Goal: Task Accomplishment & Management: Complete application form

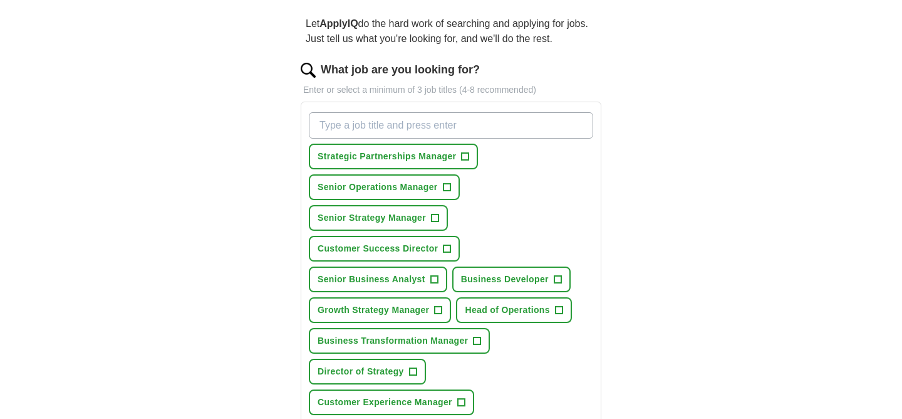
scroll to position [103, 0]
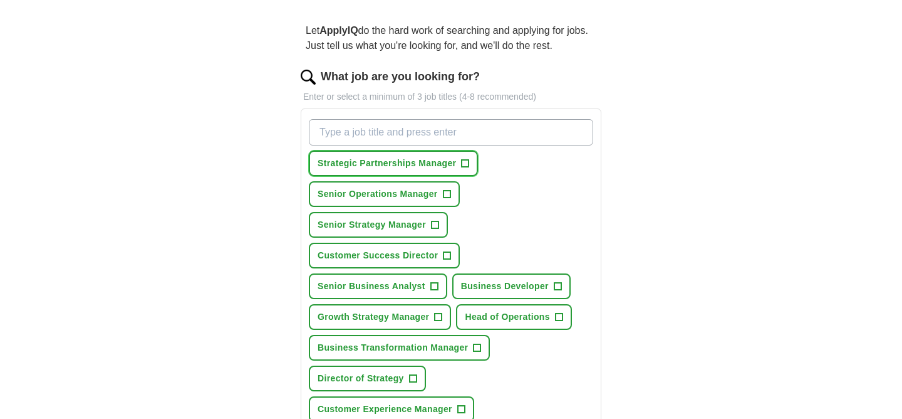
click at [447, 159] on span "Strategic Partnerships Manager" at bounding box center [387, 163] width 138 height 13
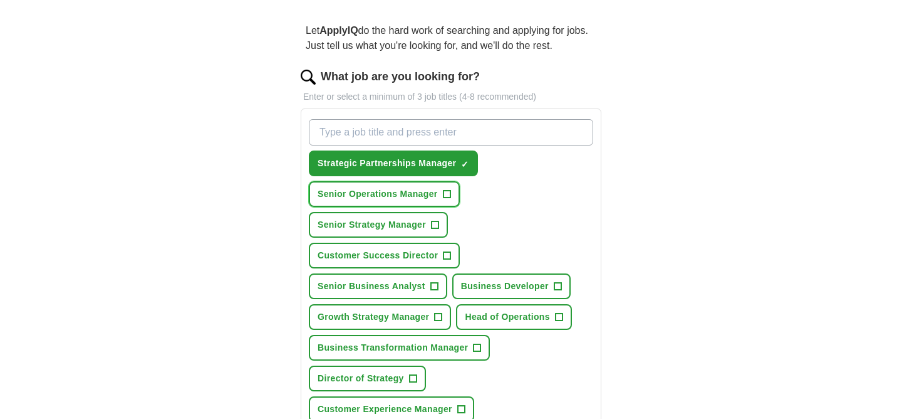
click at [405, 194] on span "Senior Operations Manager" at bounding box center [378, 193] width 120 height 13
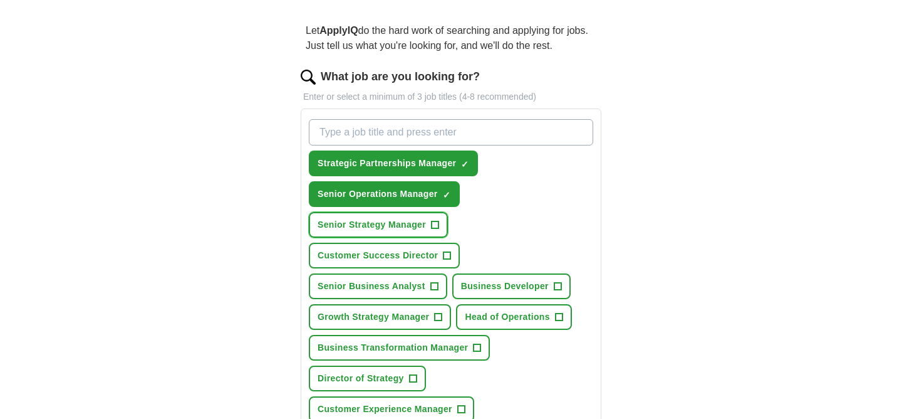
click at [398, 224] on span "Senior Strategy Manager" at bounding box center [372, 224] width 108 height 13
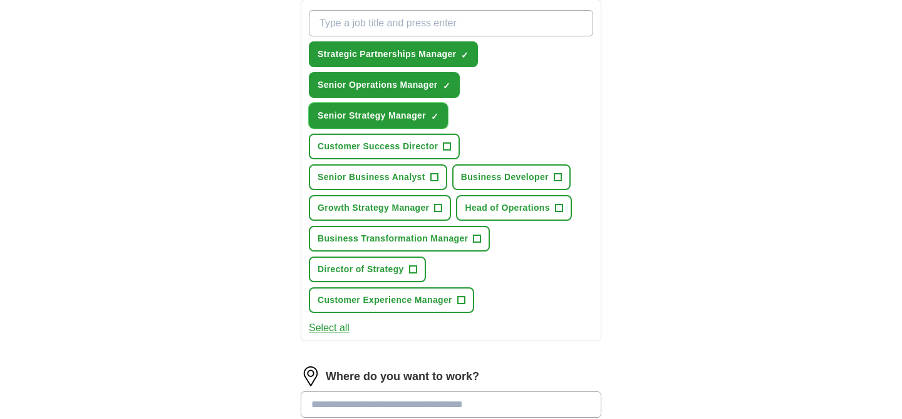
scroll to position [218, 0]
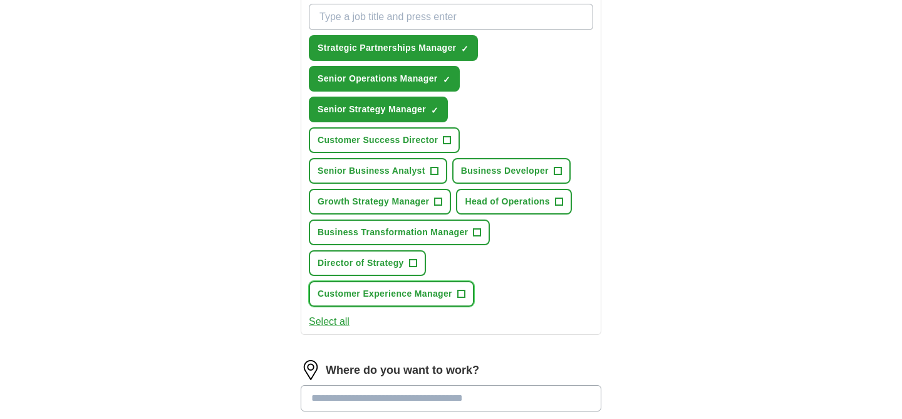
click at [337, 300] on span "Customer Experience Manager" at bounding box center [385, 293] width 135 height 13
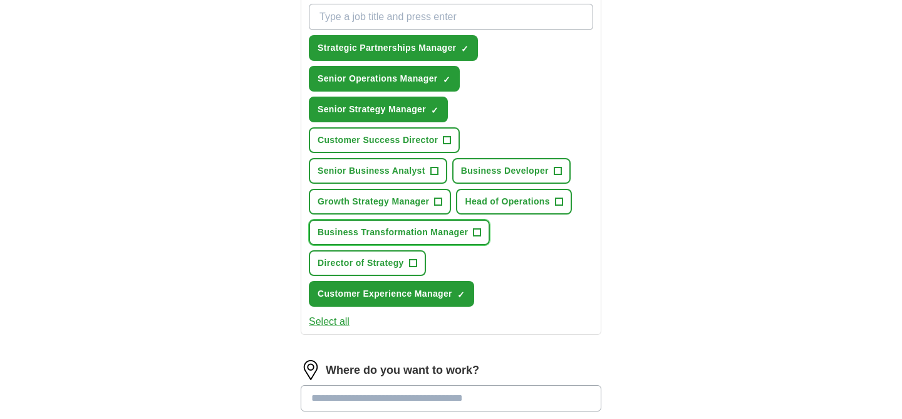
click at [325, 236] on span "Business Transformation Manager" at bounding box center [393, 232] width 150 height 13
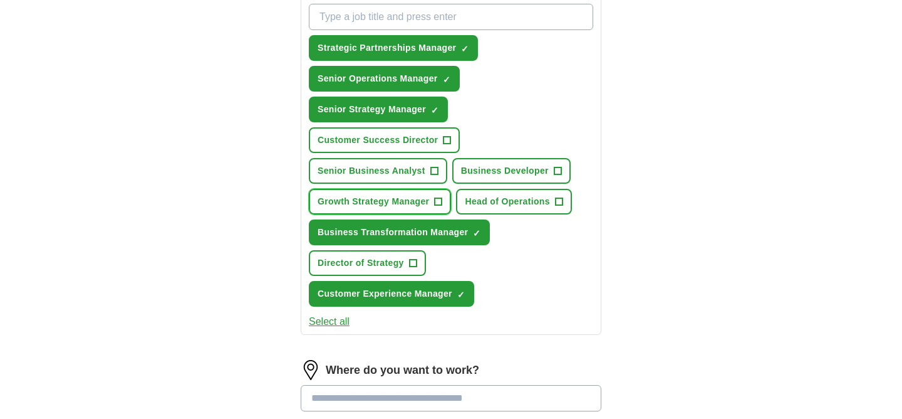
click at [330, 203] on span "Growth Strategy Manager" at bounding box center [374, 201] width 112 height 13
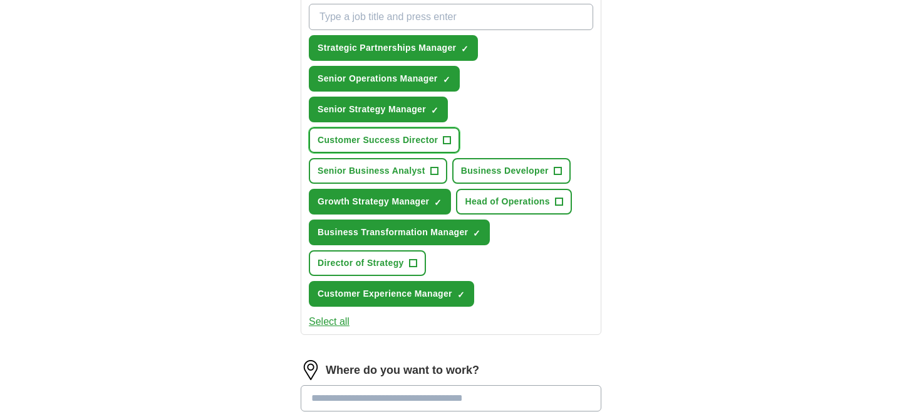
click at [335, 141] on span "Customer Success Director" at bounding box center [378, 139] width 120 height 13
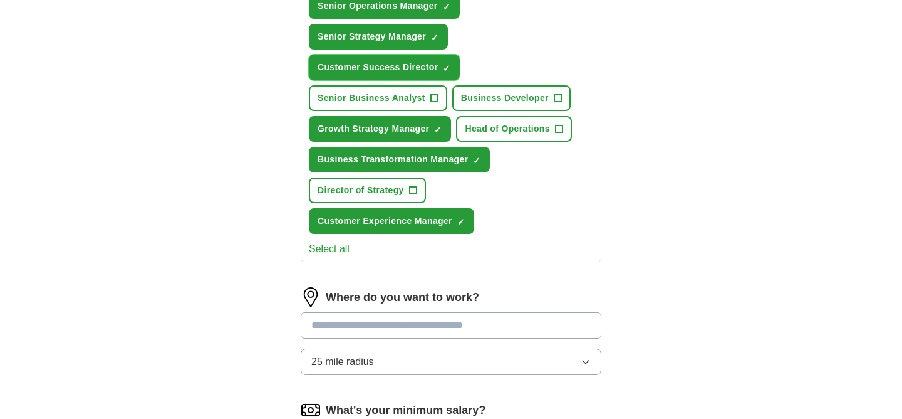
scroll to position [312, 0]
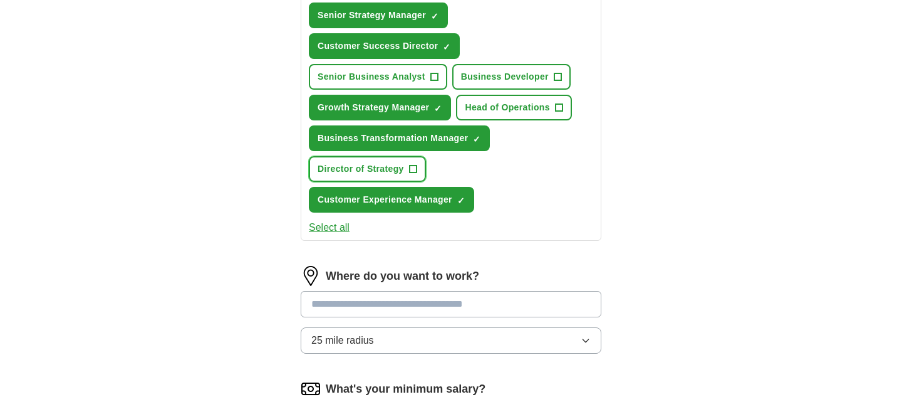
click at [320, 173] on span "Director of Strategy" at bounding box center [361, 168] width 86 height 13
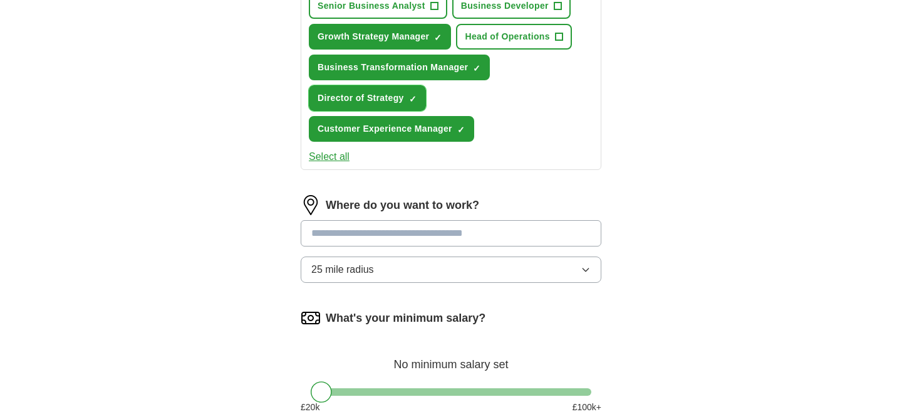
scroll to position [394, 0]
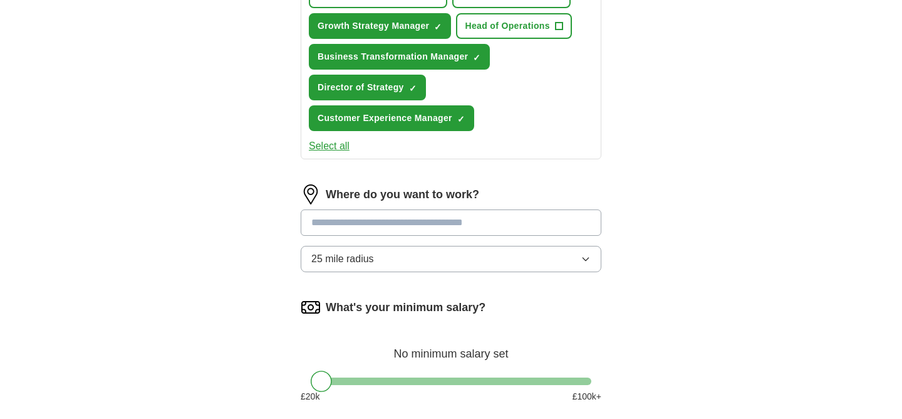
click at [344, 225] on input at bounding box center [451, 222] width 301 height 26
click at [262, 244] on div "Let ApplyIQ do the hard work of searching and applying for jobs. Just tell us w…" at bounding box center [451, 104] width 401 height 778
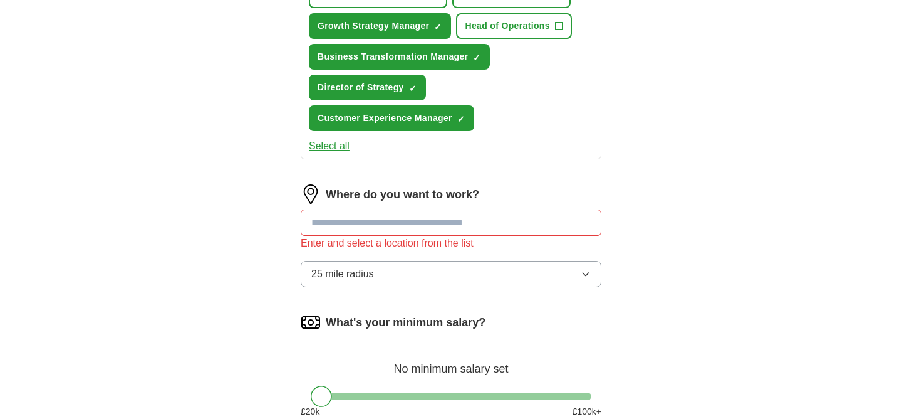
click at [262, 244] on div "Let ApplyIQ do the hard work of searching and applying for jobs. Just tell us w…" at bounding box center [451, 111] width 401 height 793
click at [318, 230] on input at bounding box center [451, 222] width 301 height 26
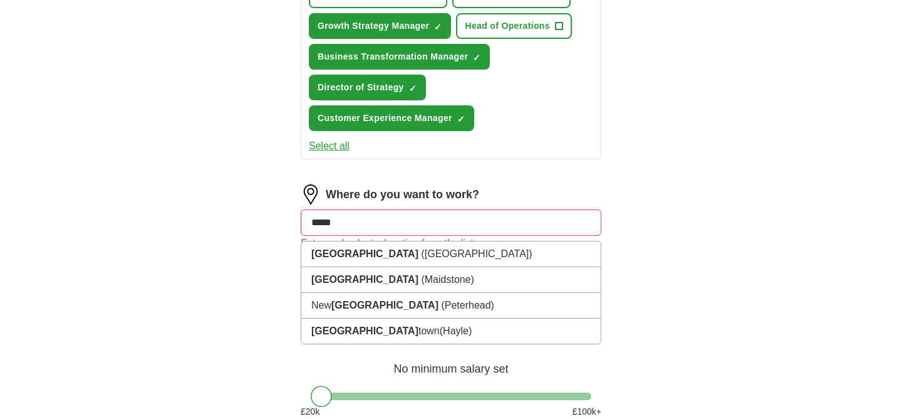
type input "******"
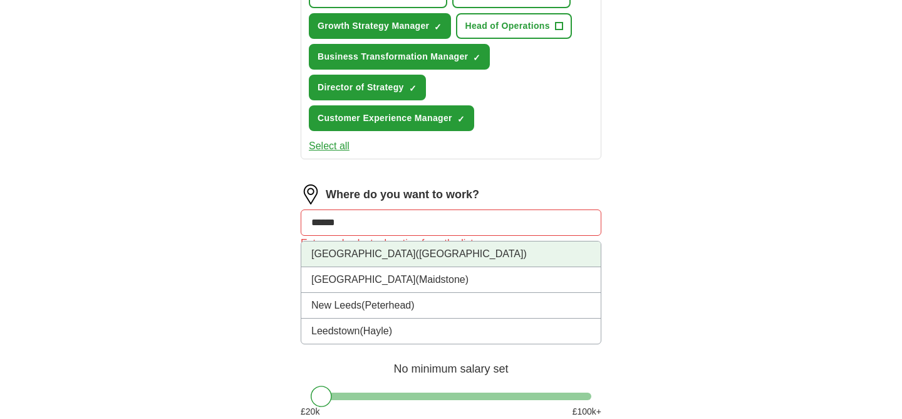
click at [340, 257] on li "[GEOGRAPHIC_DATA] ([GEOGRAPHIC_DATA])" at bounding box center [451, 254] width 300 height 26
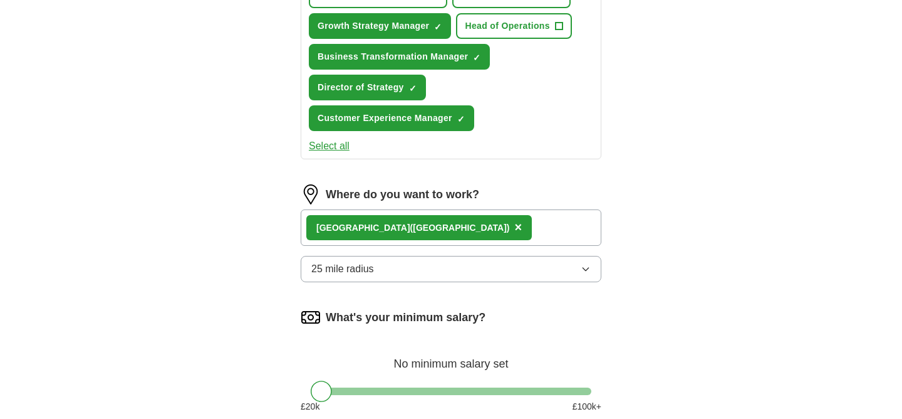
click at [454, 227] on div "[GEOGRAPHIC_DATA] ([GEOGRAPHIC_DATA]) ×" at bounding box center [451, 227] width 301 height 36
click at [515, 229] on span "×" at bounding box center [519, 227] width 8 height 14
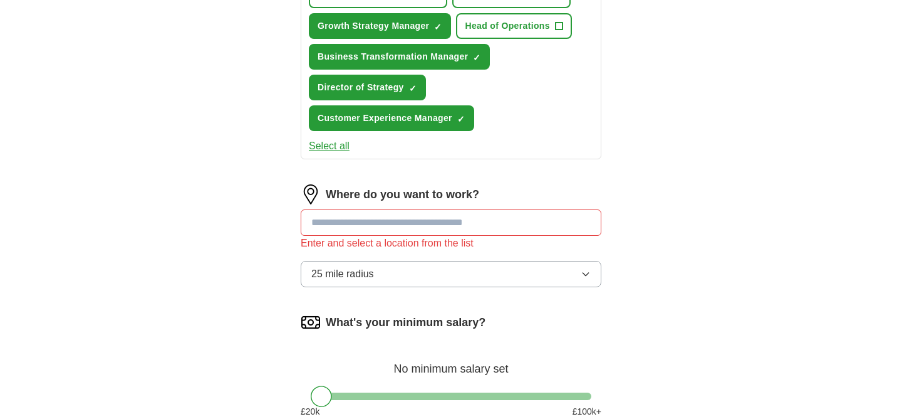
click at [422, 229] on input at bounding box center [451, 222] width 301 height 26
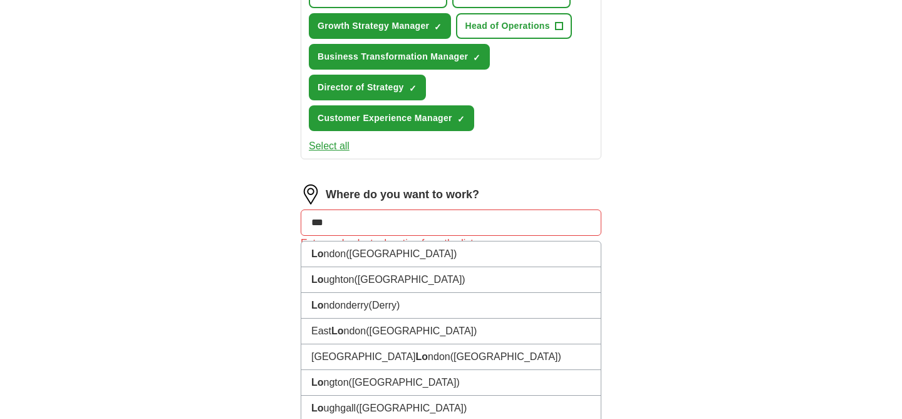
type input "****"
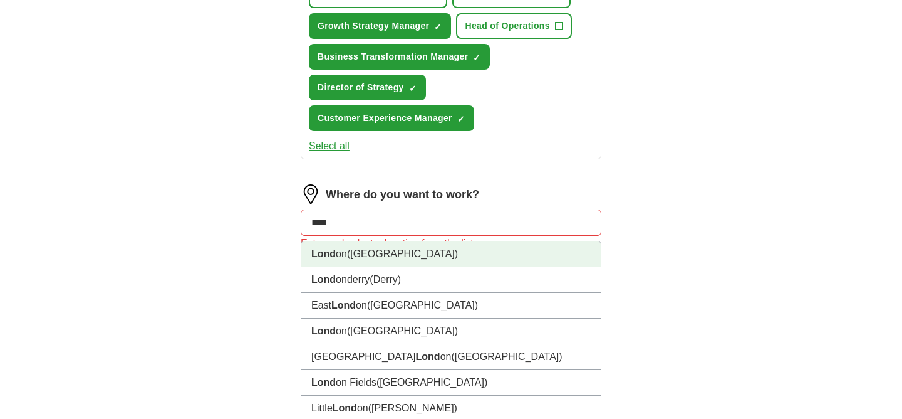
click at [400, 249] on li "Lond on ([GEOGRAPHIC_DATA])" at bounding box center [451, 254] width 300 height 26
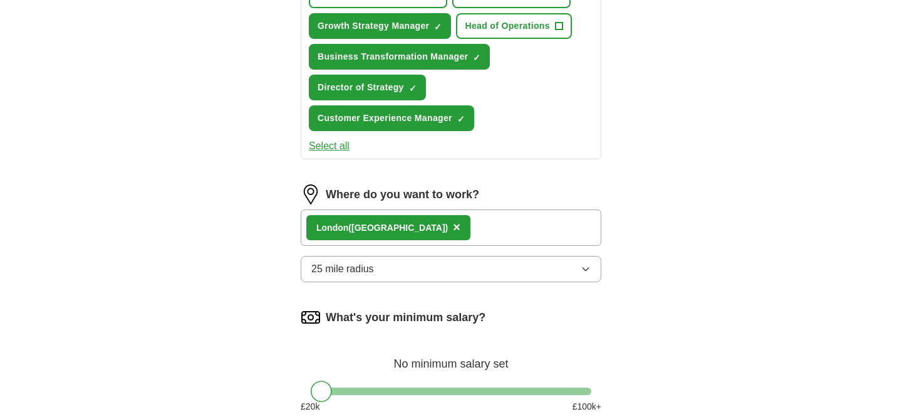
click at [393, 273] on button "25 mile radius" at bounding box center [451, 269] width 301 height 26
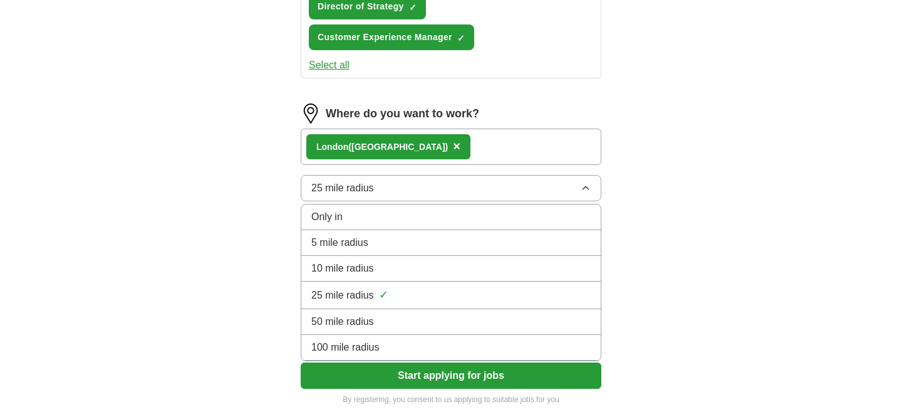
scroll to position [476, 0]
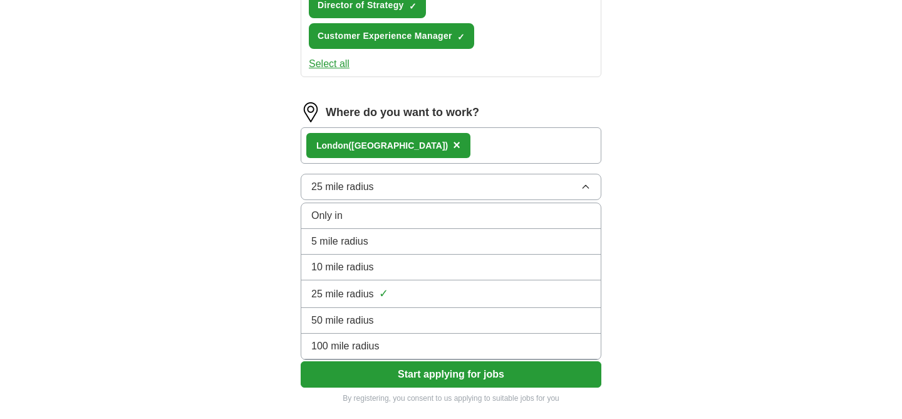
click at [385, 341] on div "100 mile radius" at bounding box center [451, 345] width 280 height 15
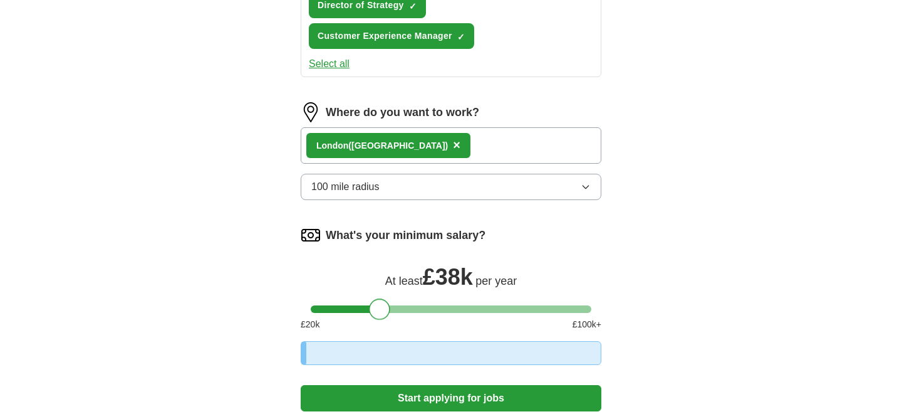
drag, startPoint x: 321, startPoint y: 309, endPoint x: 386, endPoint y: 309, distance: 65.2
click at [386, 309] on div at bounding box center [379, 308] width 21 height 21
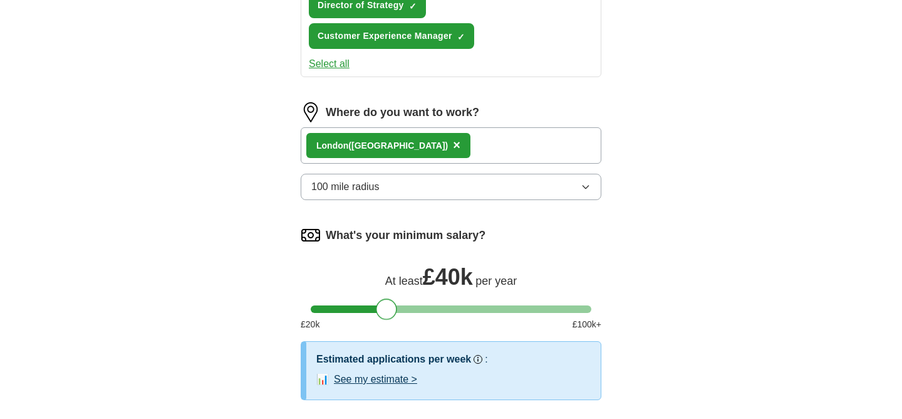
click at [386, 310] on div at bounding box center [386, 308] width 21 height 21
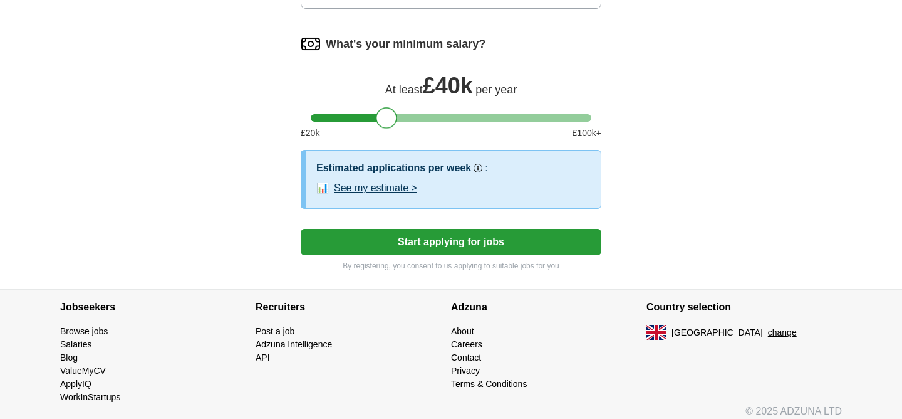
scroll to position [677, 0]
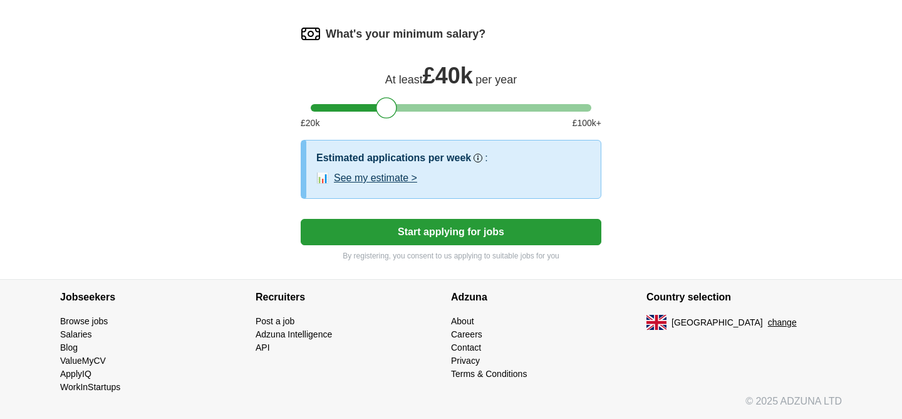
click at [427, 231] on button "Start applying for jobs" at bounding box center [451, 232] width 301 height 26
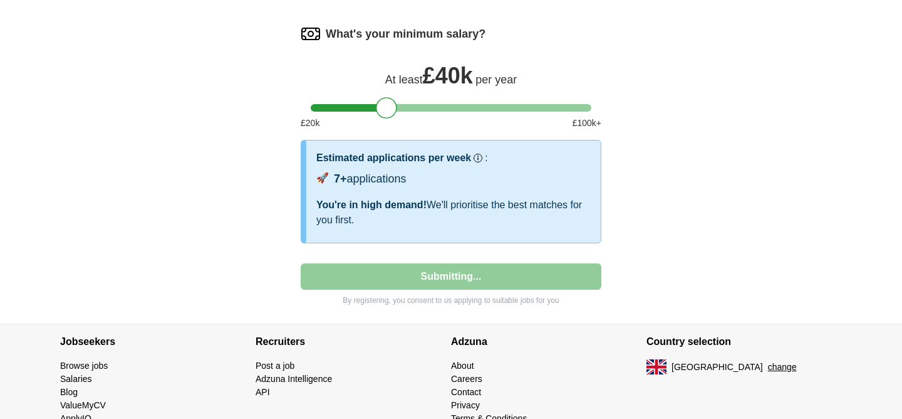
select select "**"
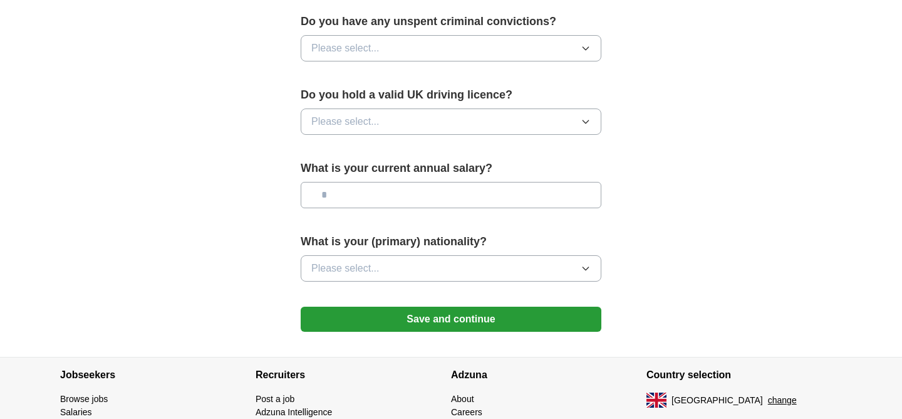
scroll to position [803, 0]
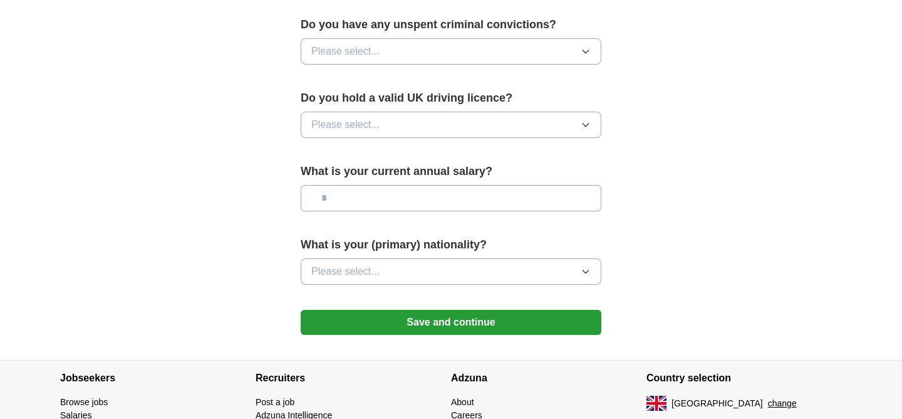
click at [426, 273] on button "Please select..." at bounding box center [451, 271] width 301 height 26
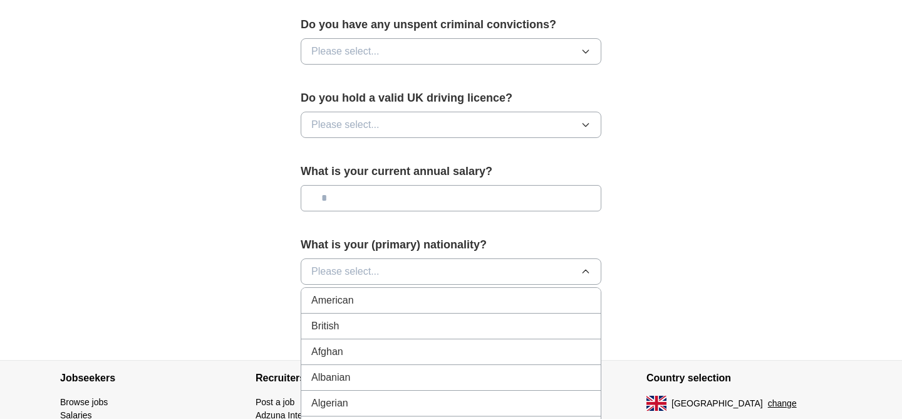
click at [389, 269] on button "Please select..." at bounding box center [451, 271] width 301 height 26
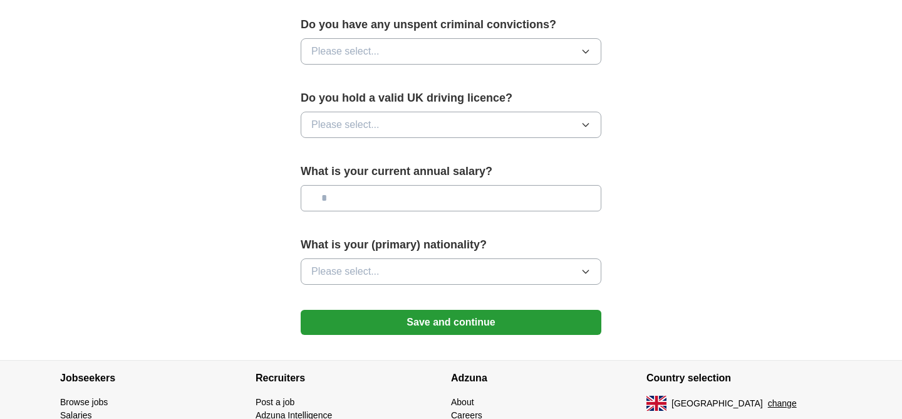
click at [389, 269] on button "Please select..." at bounding box center [451, 271] width 301 height 26
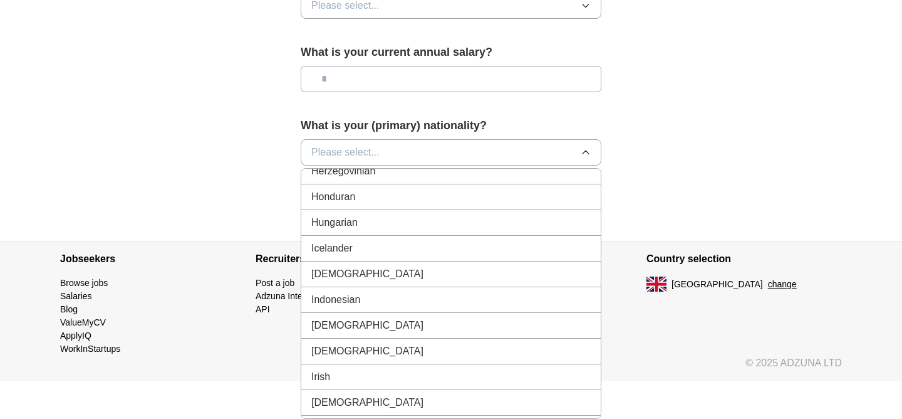
scroll to position [1964, 0]
click at [366, 371] on div "Irish" at bounding box center [451, 375] width 280 height 15
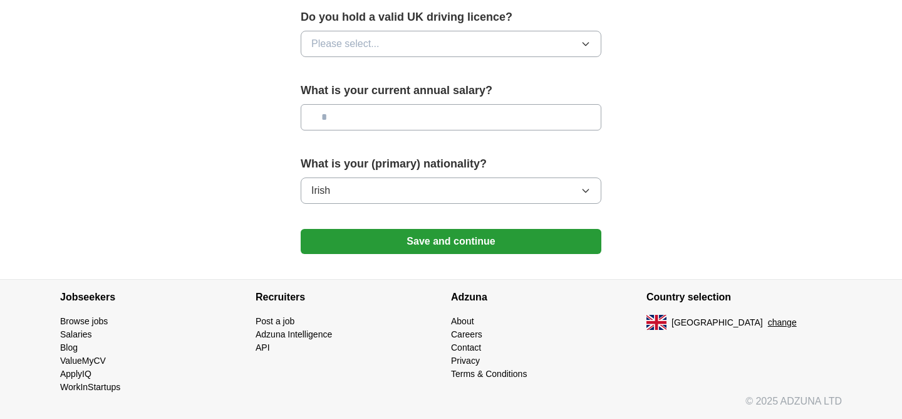
click at [452, 113] on input "text" at bounding box center [451, 117] width 301 height 26
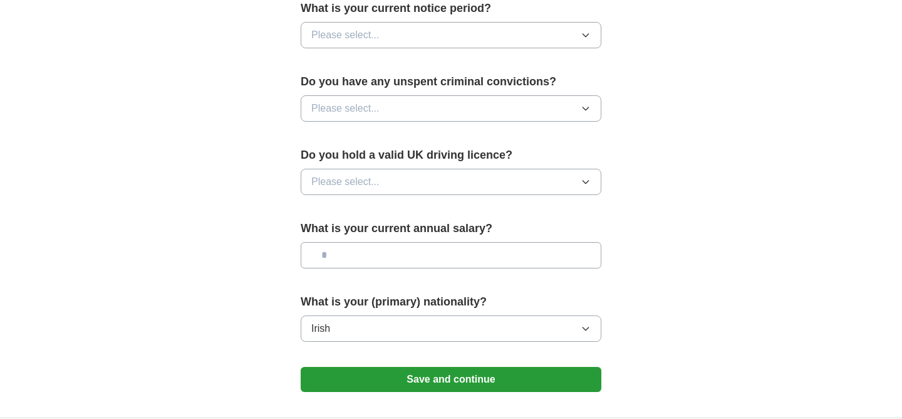
scroll to position [744, 0]
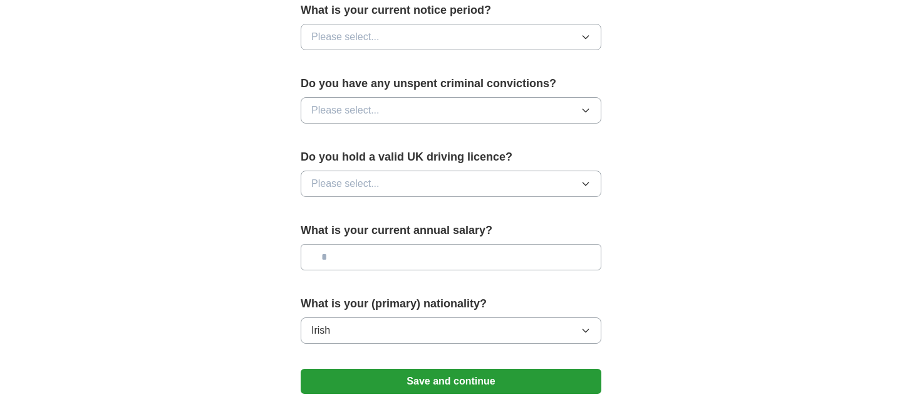
click at [440, 183] on button "Please select..." at bounding box center [451, 183] width 301 height 26
click at [421, 234] on div "No" at bounding box center [451, 238] width 280 height 15
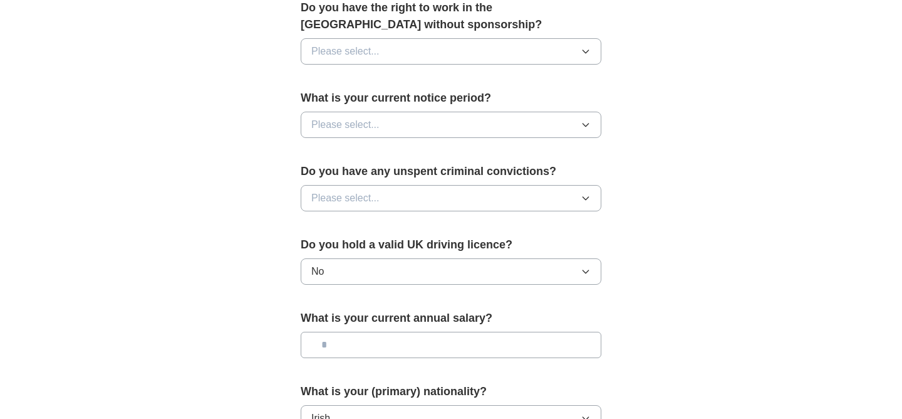
scroll to position [652, 0]
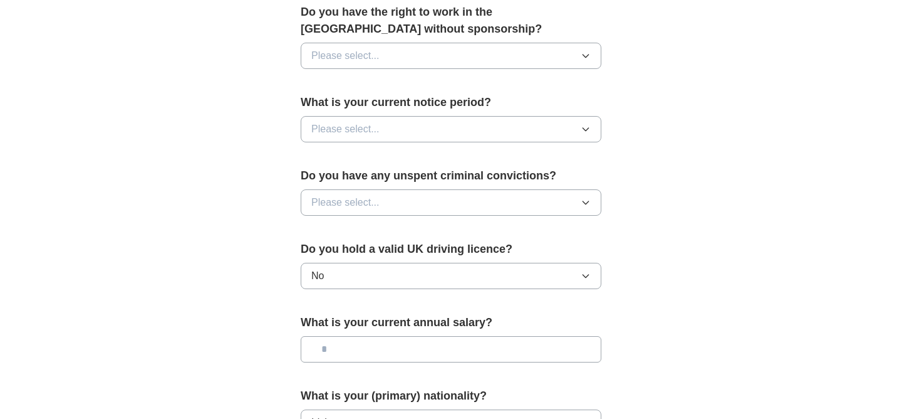
click at [435, 206] on button "Please select..." at bounding box center [451, 202] width 301 height 26
click at [419, 258] on div "No" at bounding box center [451, 256] width 280 height 15
click at [446, 128] on button "Please select..." at bounding box center [451, 129] width 301 height 26
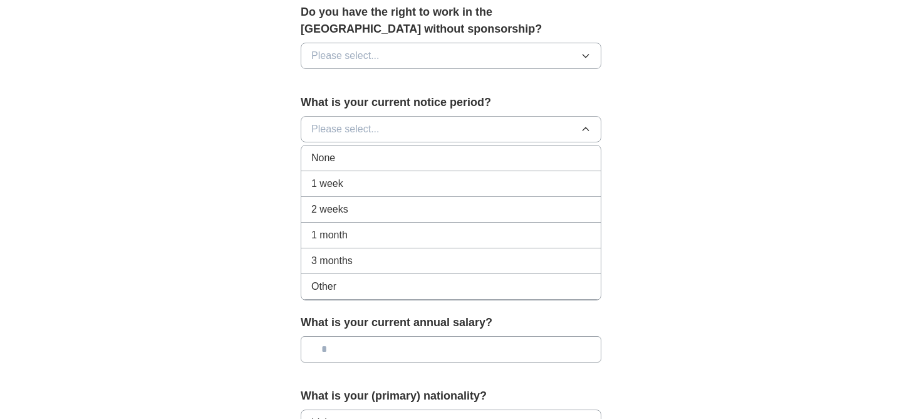
click at [435, 149] on li "None" at bounding box center [451, 158] width 300 height 26
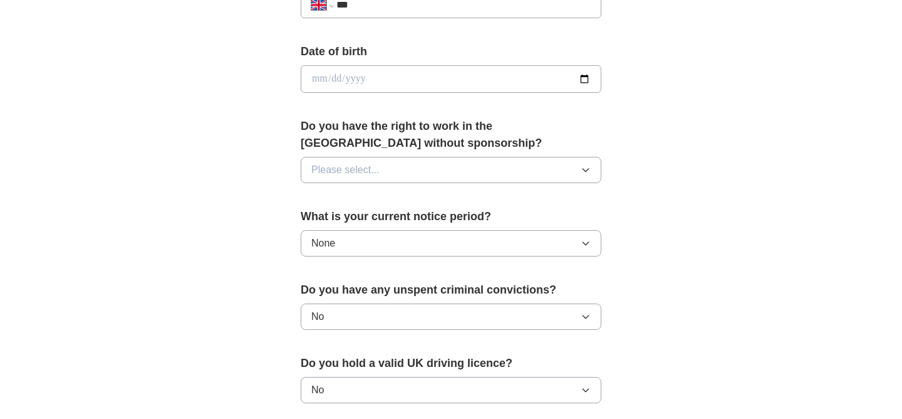
scroll to position [511, 0]
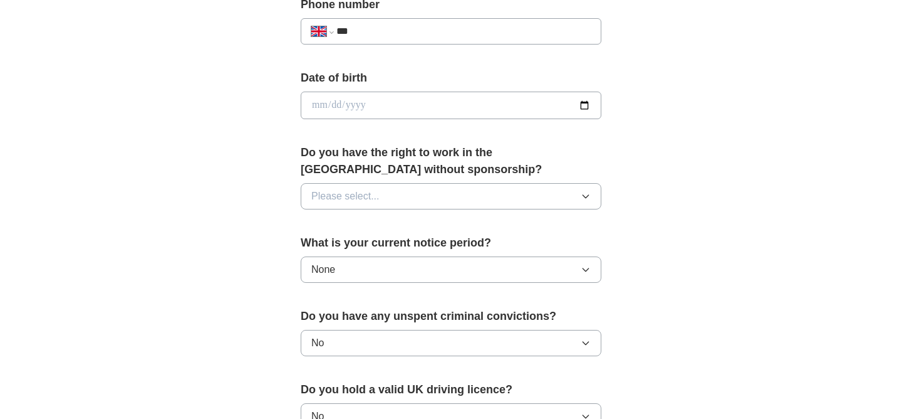
click at [408, 201] on button "Please select..." at bounding box center [451, 196] width 301 height 26
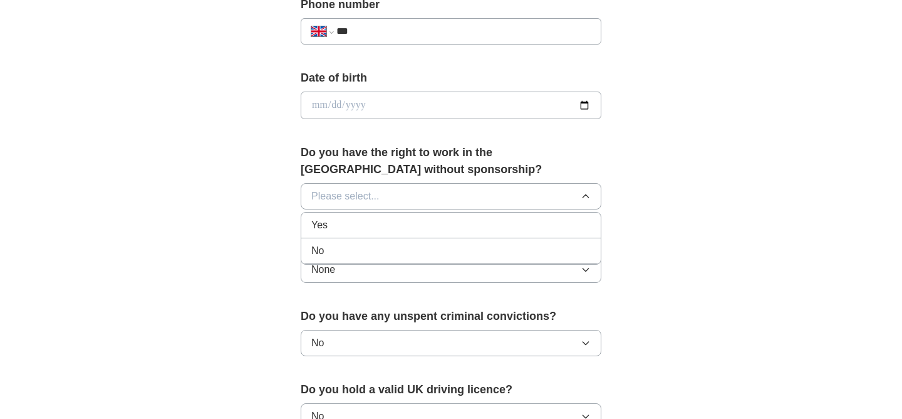
click at [396, 249] on div "No" at bounding box center [451, 250] width 280 height 15
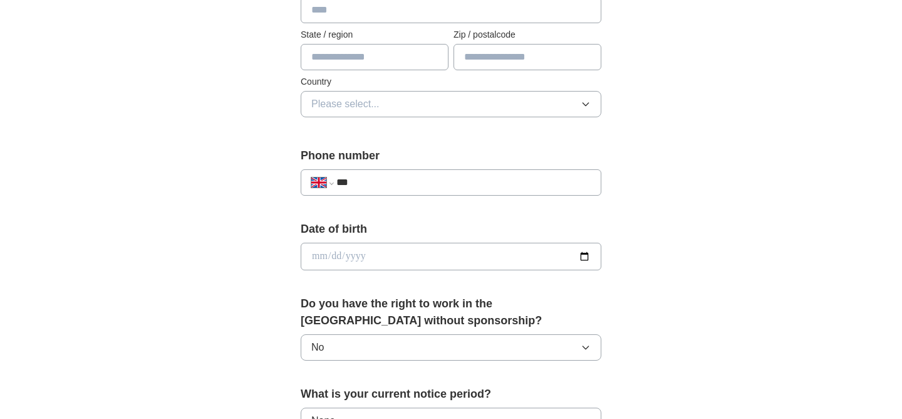
scroll to position [353, 0]
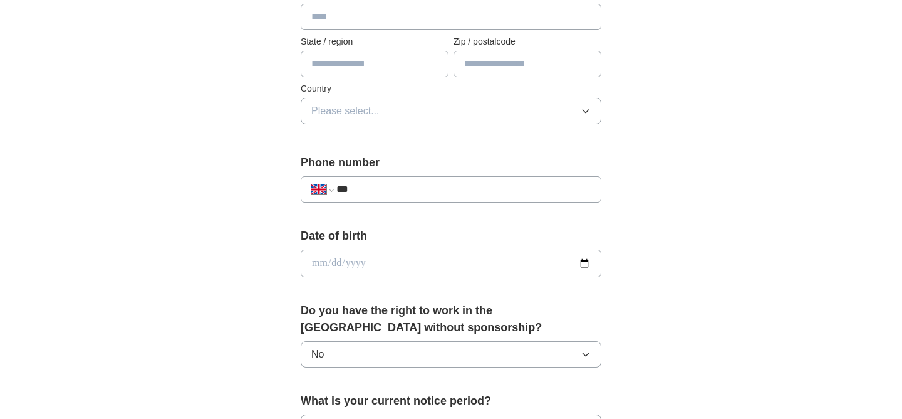
click at [401, 182] on input "***" at bounding box center [464, 189] width 254 height 15
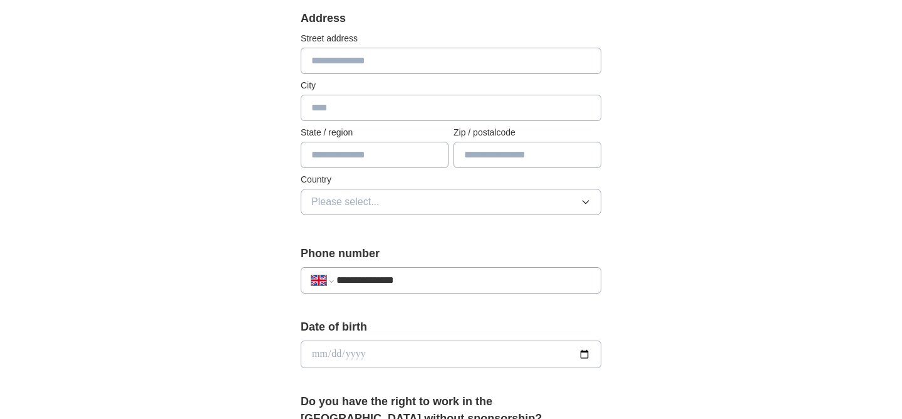
scroll to position [242, 0]
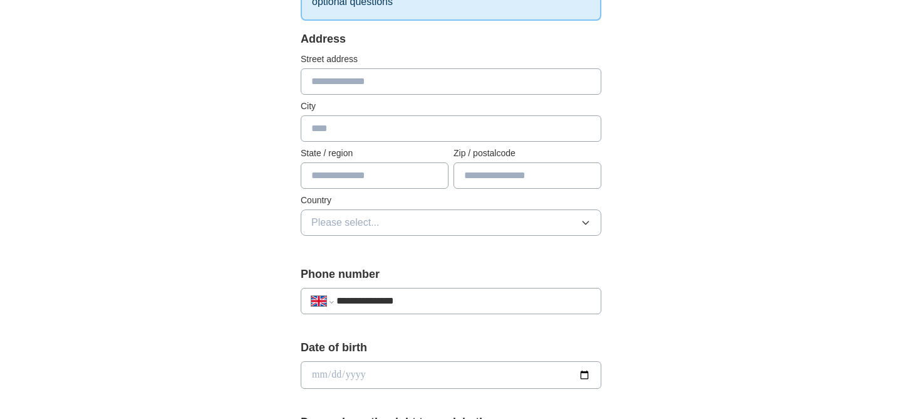
type input "**********"
click at [372, 224] on span "Please select..." at bounding box center [345, 222] width 68 height 15
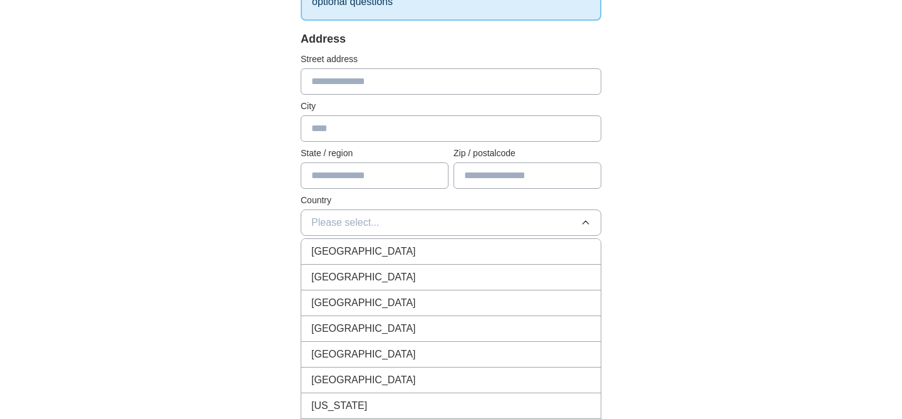
click at [367, 242] on li "[GEOGRAPHIC_DATA]" at bounding box center [451, 252] width 300 height 26
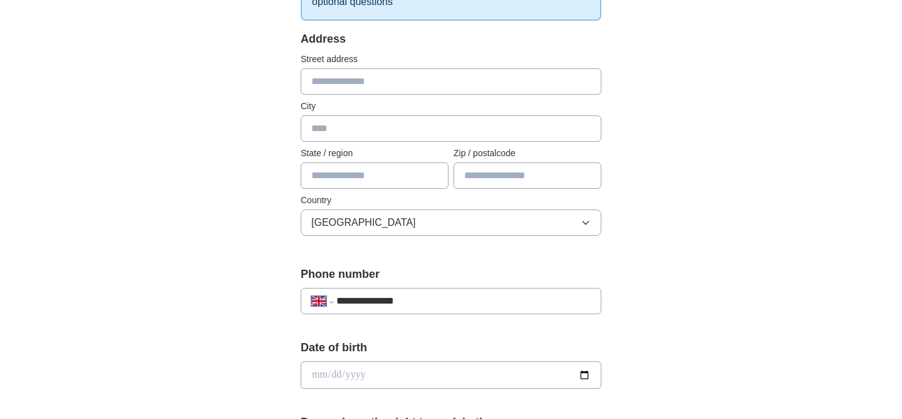
click at [370, 93] on input "text" at bounding box center [451, 81] width 301 height 26
type input "**********"
click at [342, 132] on input "text" at bounding box center [451, 128] width 301 height 26
type input "******"
click at [494, 179] on input "text" at bounding box center [528, 175] width 148 height 26
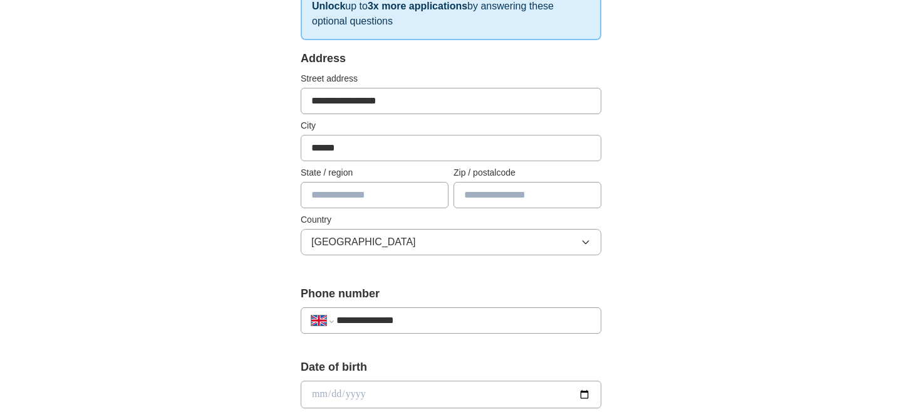
scroll to position [214, 0]
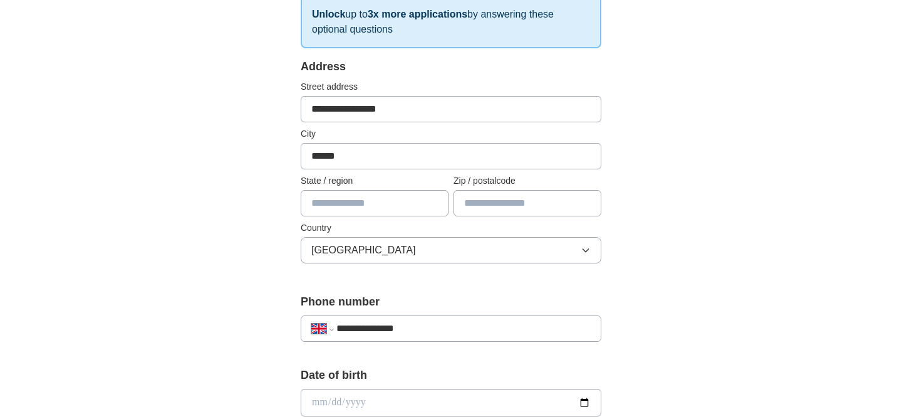
drag, startPoint x: 372, startPoint y: 157, endPoint x: 296, endPoint y: 147, distance: 76.4
click at [296, 147] on div "**********" at bounding box center [451, 421] width 401 height 1054
drag, startPoint x: 404, startPoint y: 108, endPoint x: 238, endPoint y: 87, distance: 166.8
click at [238, 87] on div "**********" at bounding box center [451, 386] width 802 height 1124
click at [174, 180] on div "**********" at bounding box center [451, 386] width 802 height 1124
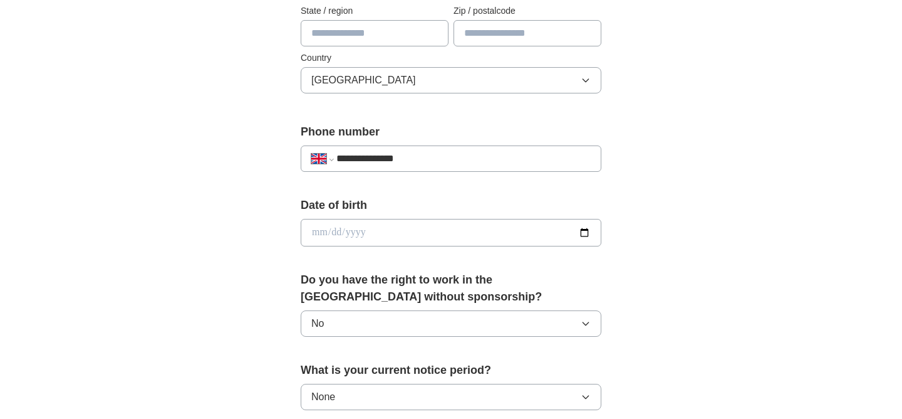
scroll to position [388, 0]
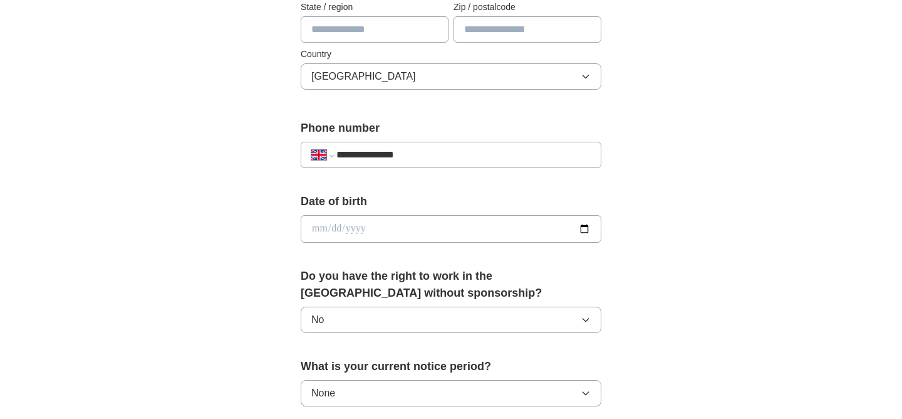
drag, startPoint x: 423, startPoint y: 154, endPoint x: 328, endPoint y: 150, distance: 94.7
click at [328, 150] on div "**********" at bounding box center [451, 155] width 301 height 26
select select "**"
click at [285, 178] on div "**********" at bounding box center [451, 247] width 401 height 1054
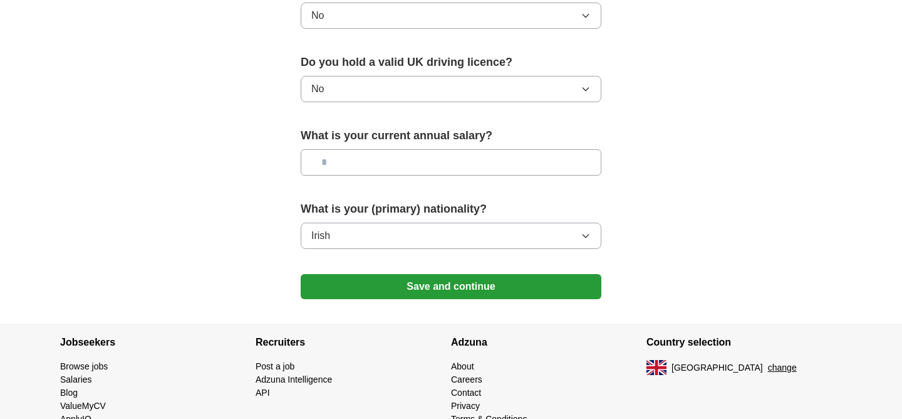
scroll to position [840, 0]
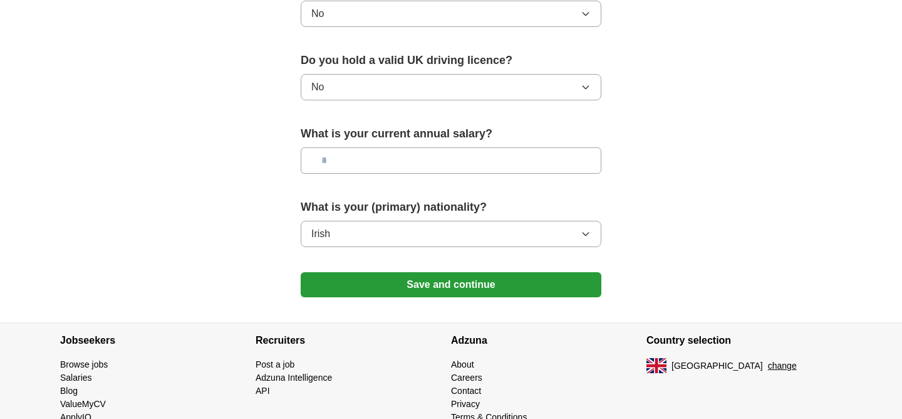
click at [445, 290] on button "Save and continue" at bounding box center [451, 284] width 301 height 25
